Goal: Task Accomplishment & Management: Use online tool/utility

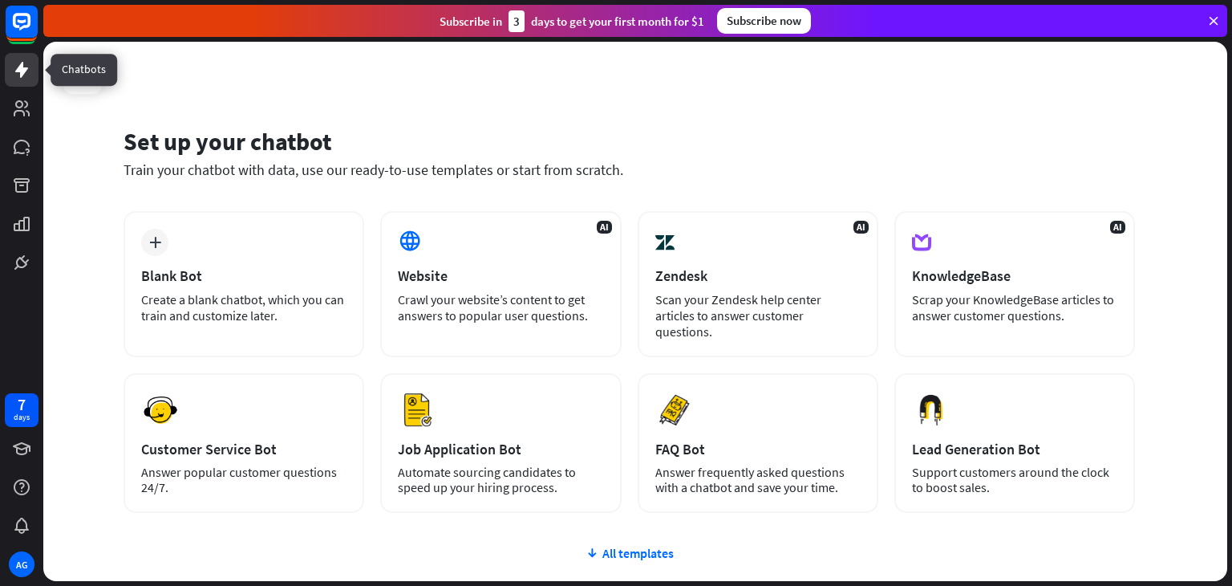
click at [25, 71] on icon at bounding box center [21, 70] width 13 height 16
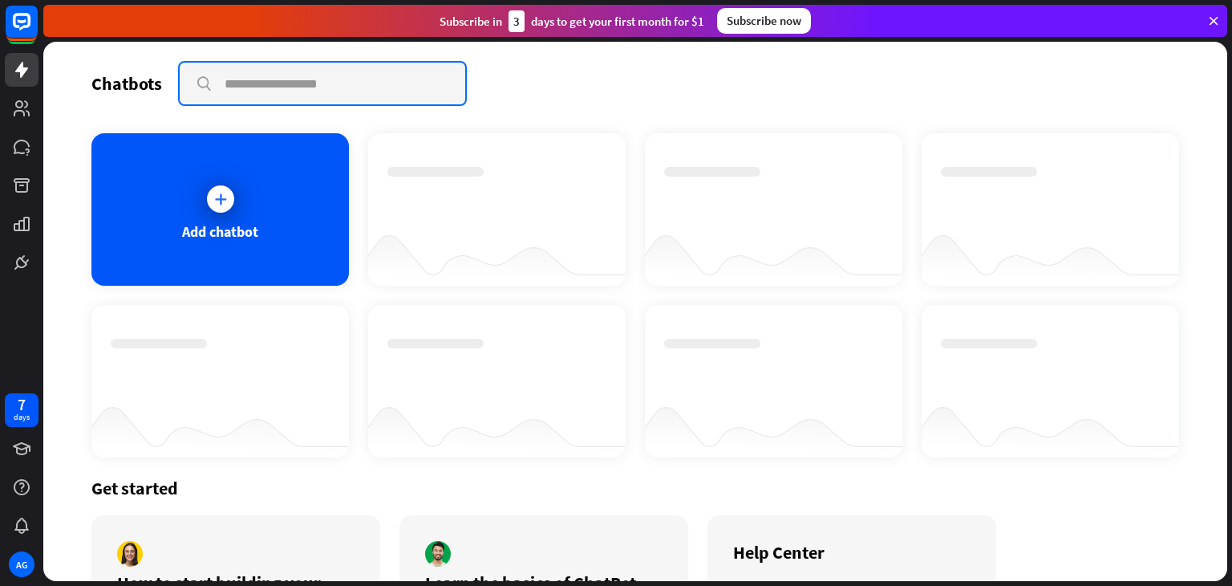
click at [247, 78] on input "text" at bounding box center [323, 84] width 286 height 42
type input "**********"
click at [402, 82] on input "**********" at bounding box center [323, 84] width 286 height 42
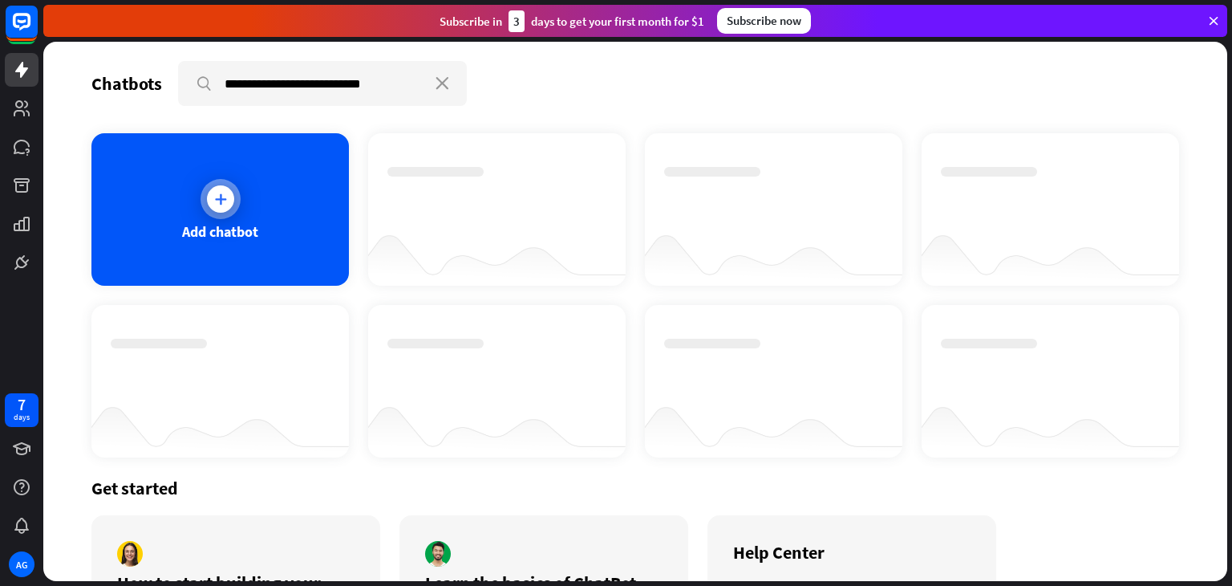
click at [224, 224] on div "Add chatbot" at bounding box center [220, 231] width 76 height 18
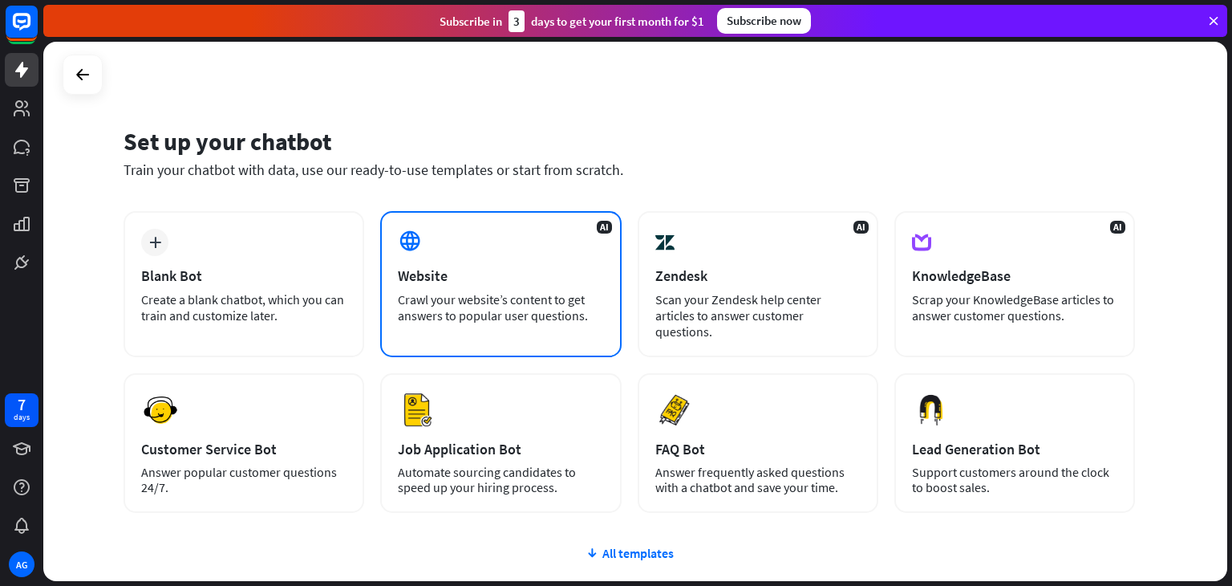
click at [389, 256] on div "AI Website Crawl your website’s content to get answers to popular user question…" at bounding box center [500, 284] width 241 height 146
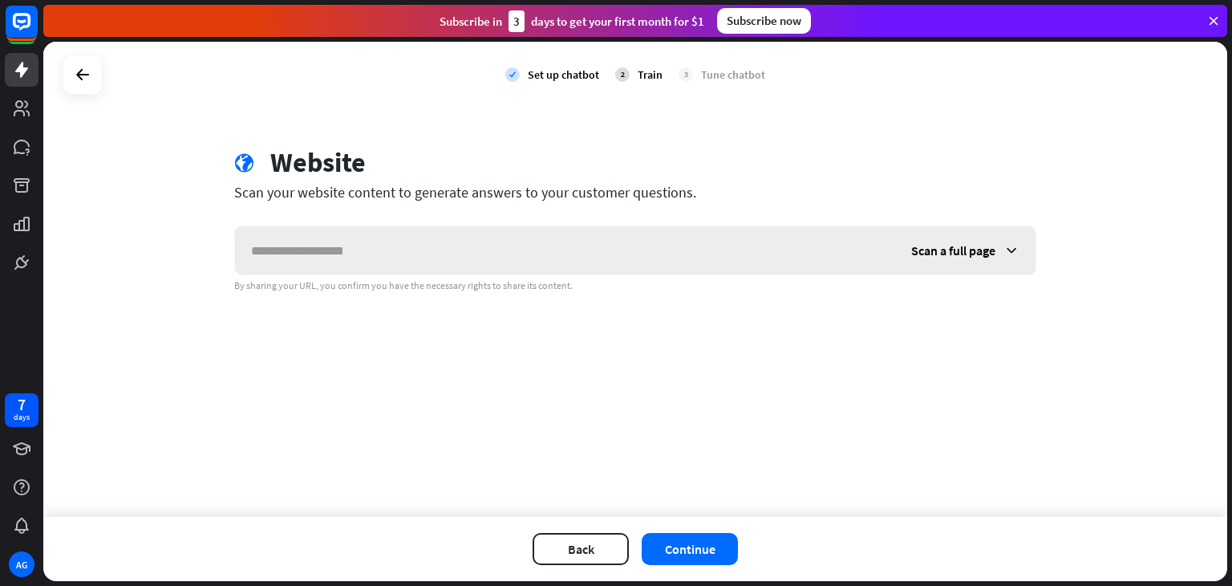
click at [378, 257] on input "text" at bounding box center [565, 250] width 660 height 48
click at [74, 79] on icon at bounding box center [82, 74] width 19 height 19
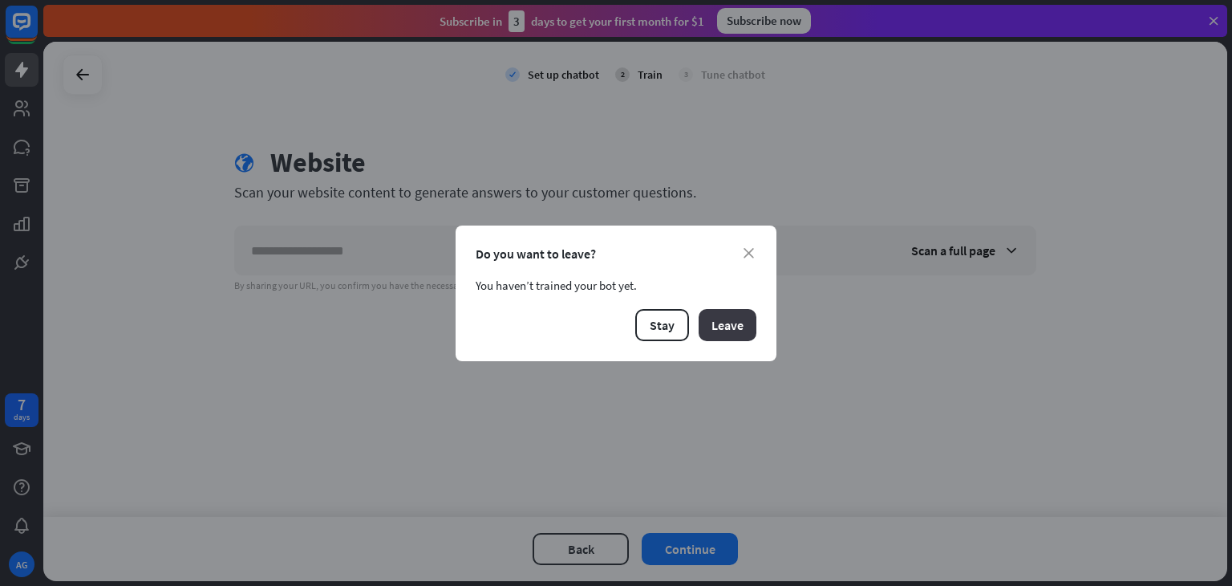
click at [737, 332] on button "Leave" at bounding box center [728, 325] width 58 height 32
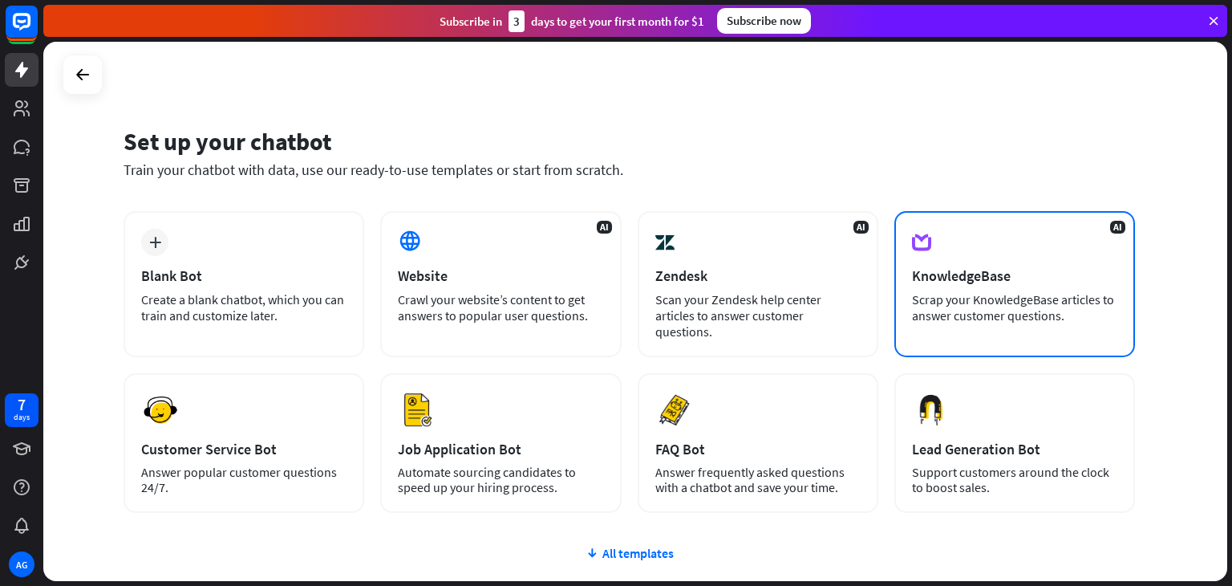
click at [980, 246] on div "AI KnowledgeBase Scrap your KnowledgeBase articles to answer customer questions." at bounding box center [1015, 284] width 241 height 146
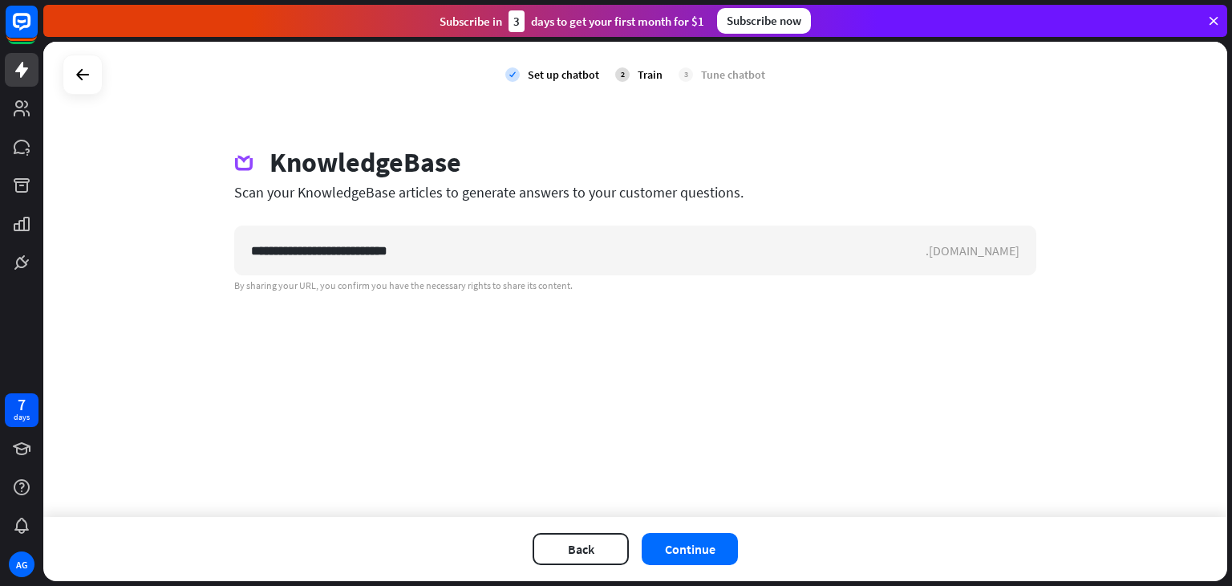
type input "**********"
click at [21, 78] on icon at bounding box center [21, 69] width 19 height 19
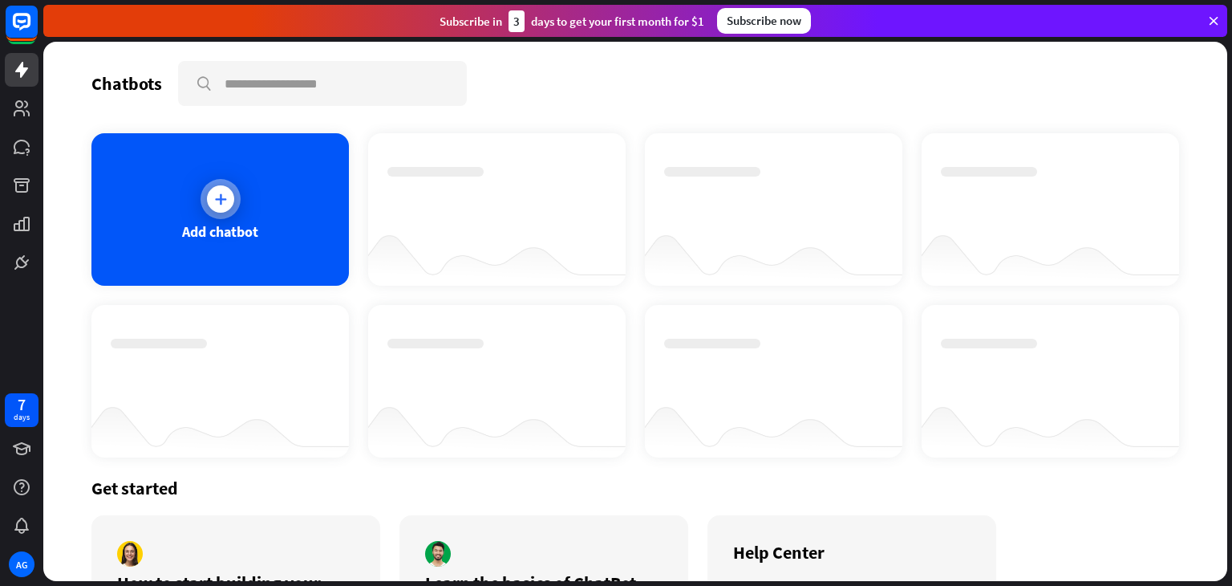
click at [221, 199] on icon at bounding box center [221, 199] width 16 height 16
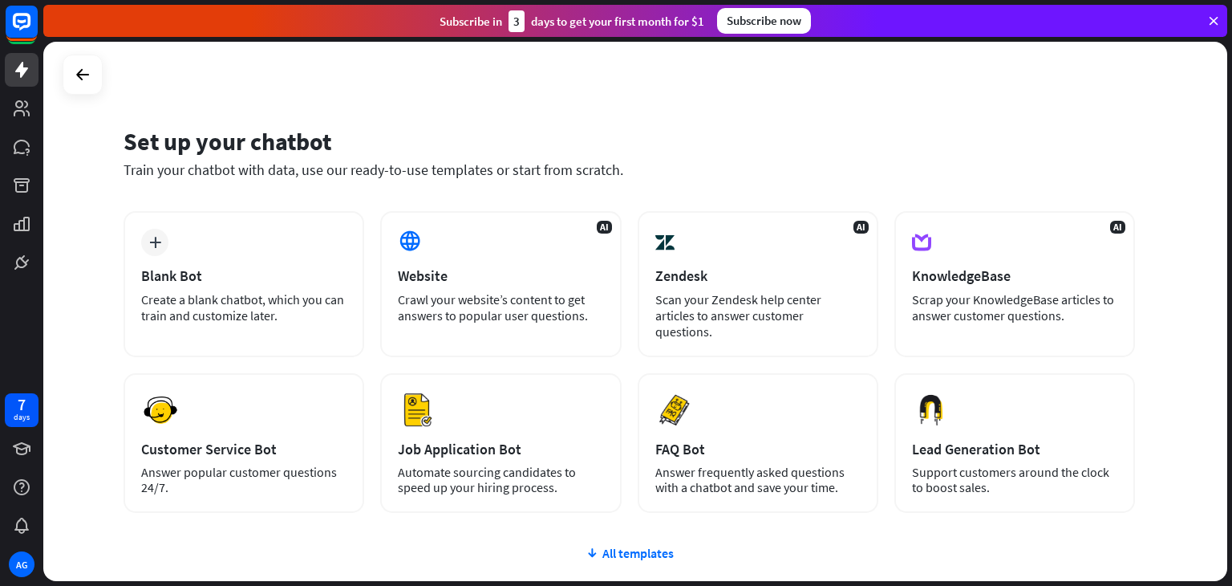
drag, startPoint x: 1228, startPoint y: 139, endPoint x: 1231, endPoint y: 245, distance: 106.0
click at [1232, 245] on div "Set up your chatbot Train your chatbot with data, use our ready-to-use template…" at bounding box center [637, 314] width 1189 height 544
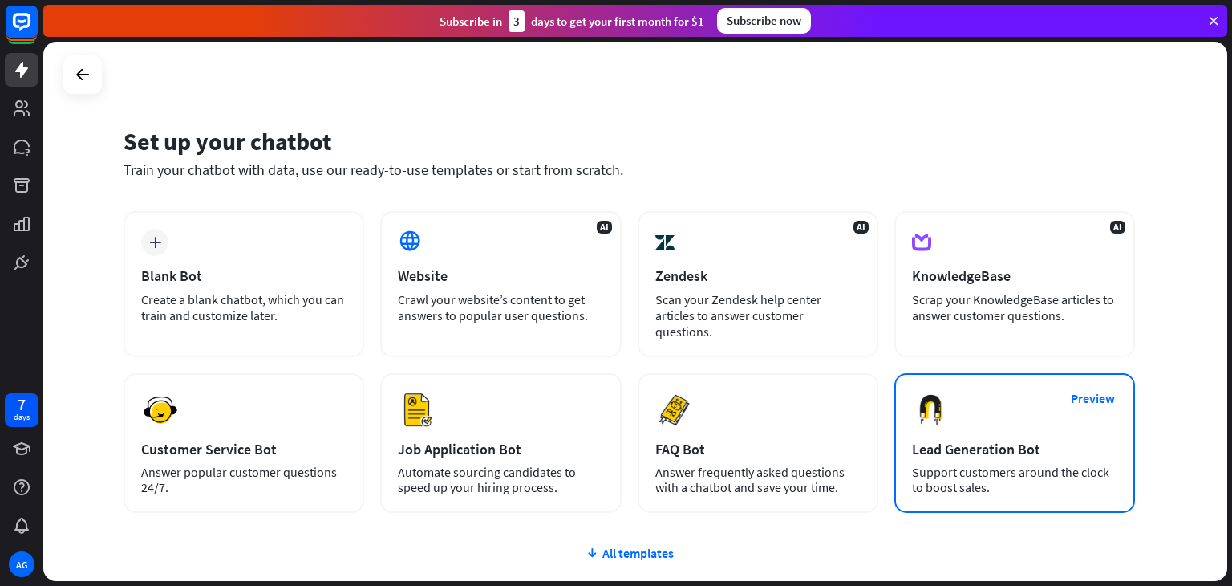
click at [945, 408] on img at bounding box center [931, 410] width 39 height 39
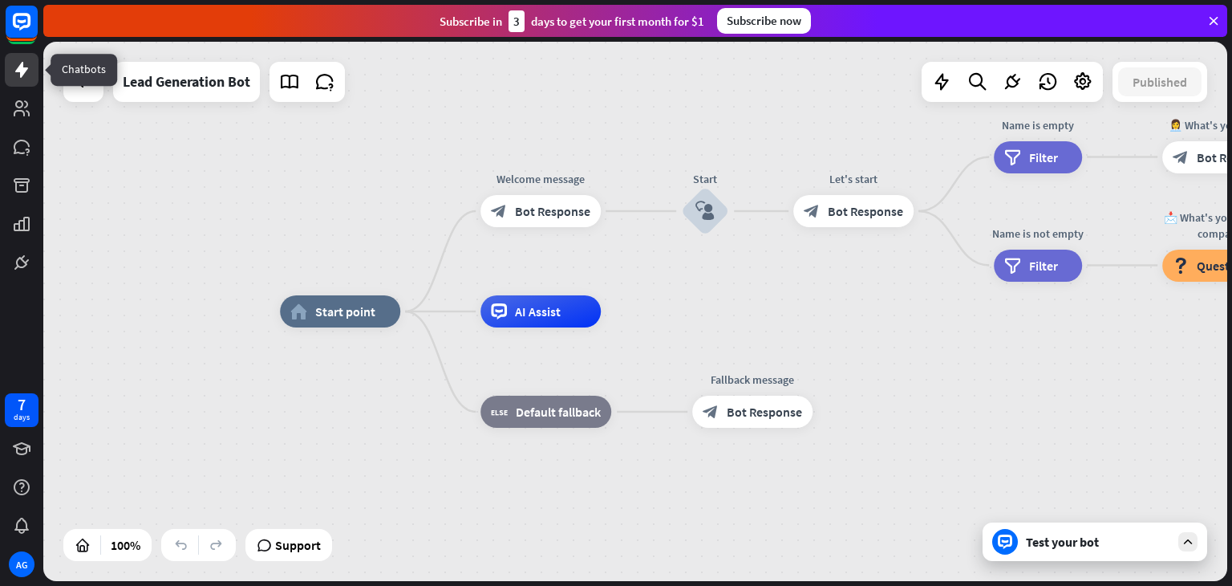
click at [26, 78] on icon at bounding box center [21, 69] width 19 height 19
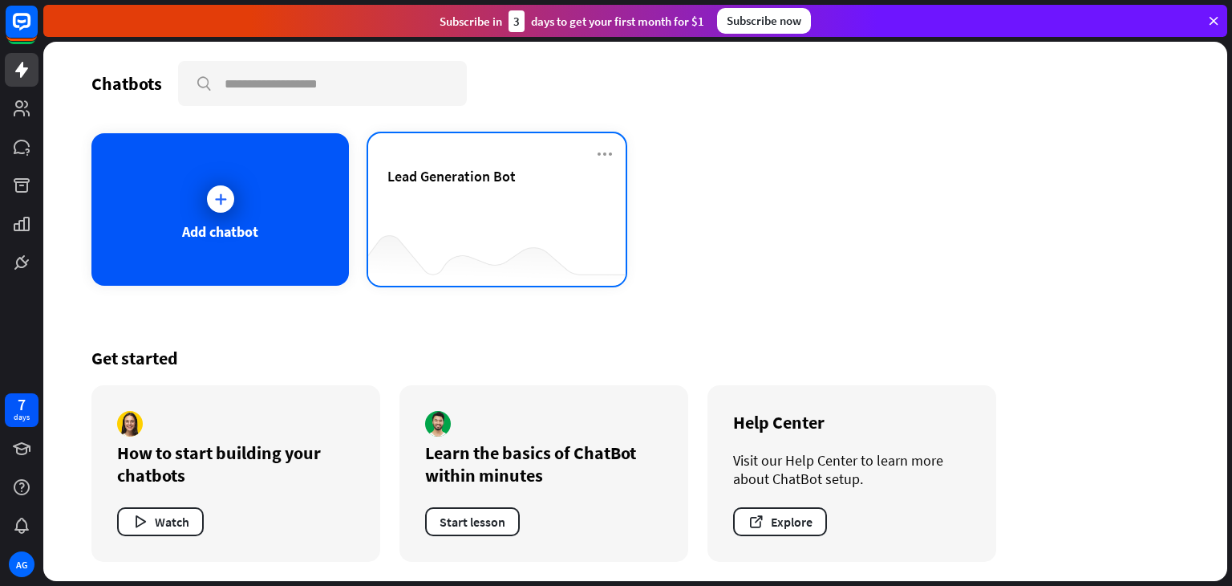
click at [450, 181] on span "Lead Generation Bot" at bounding box center [452, 176] width 128 height 18
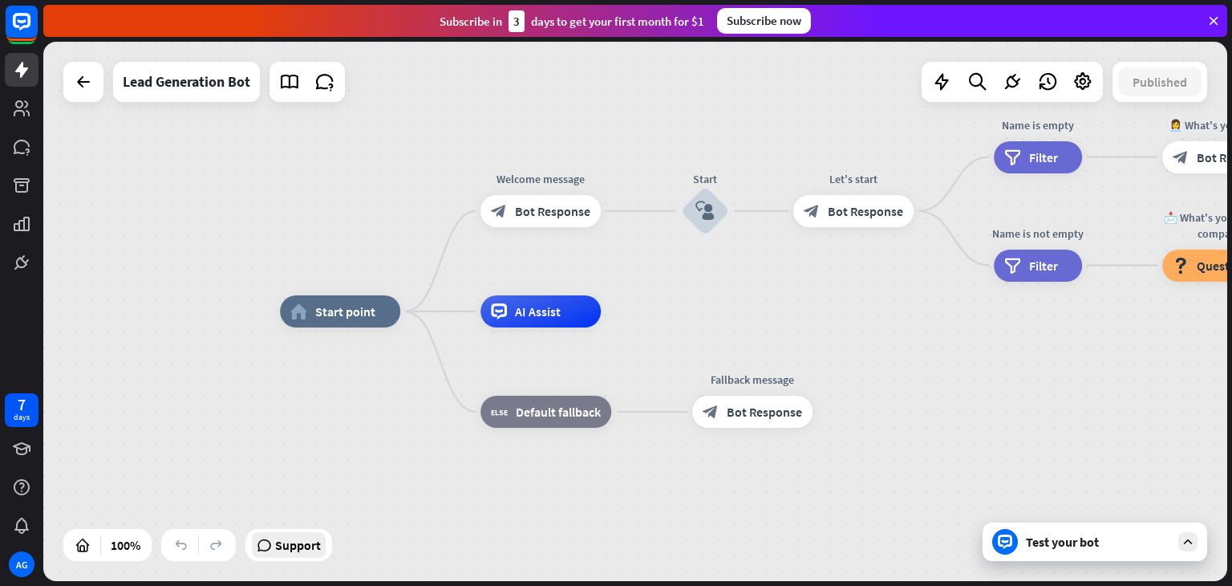
click at [288, 547] on span "Support" at bounding box center [298, 545] width 46 height 26
click at [83, 83] on icon at bounding box center [83, 81] width 19 height 19
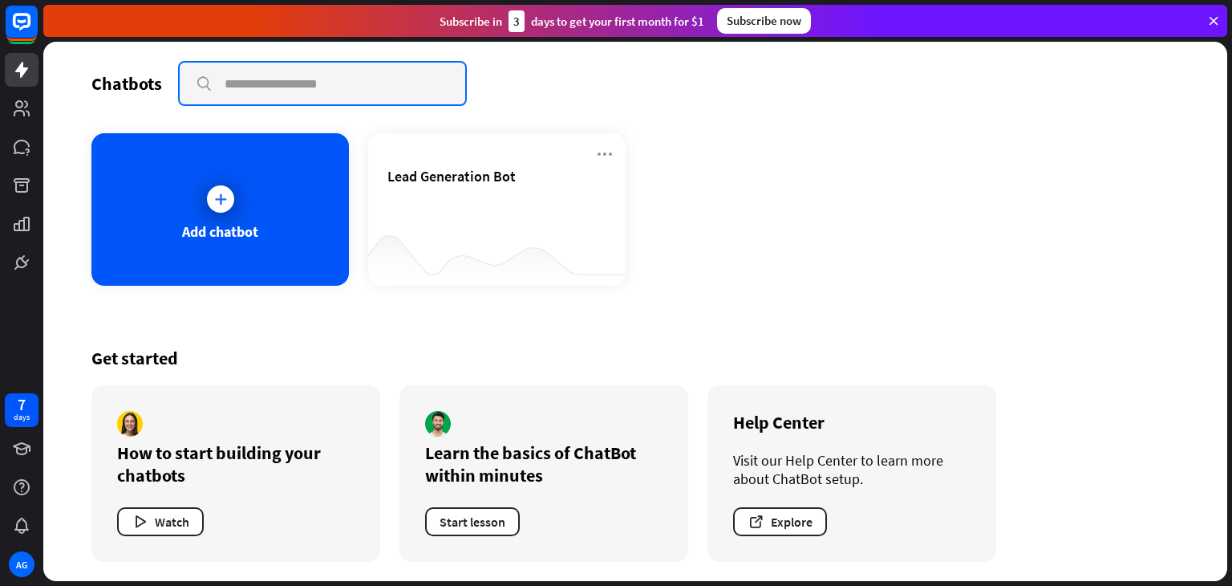
click at [302, 79] on input "text" at bounding box center [323, 84] width 286 height 42
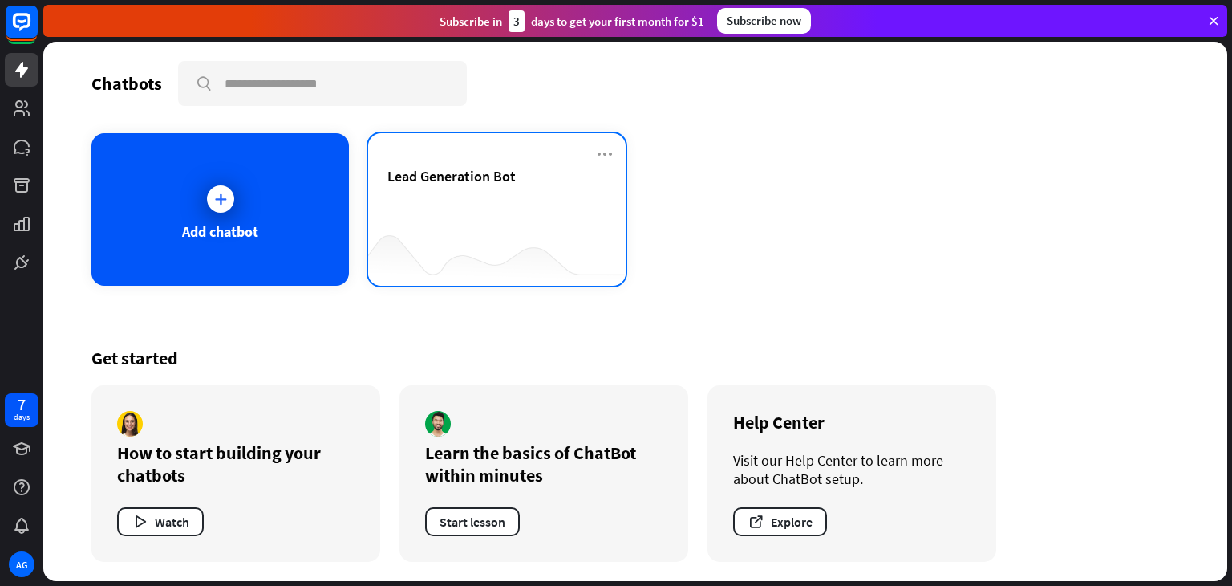
click at [424, 164] on div "Lead Generation Bot" at bounding box center [497, 209] width 258 height 152
